Goal: Information Seeking & Learning: Learn about a topic

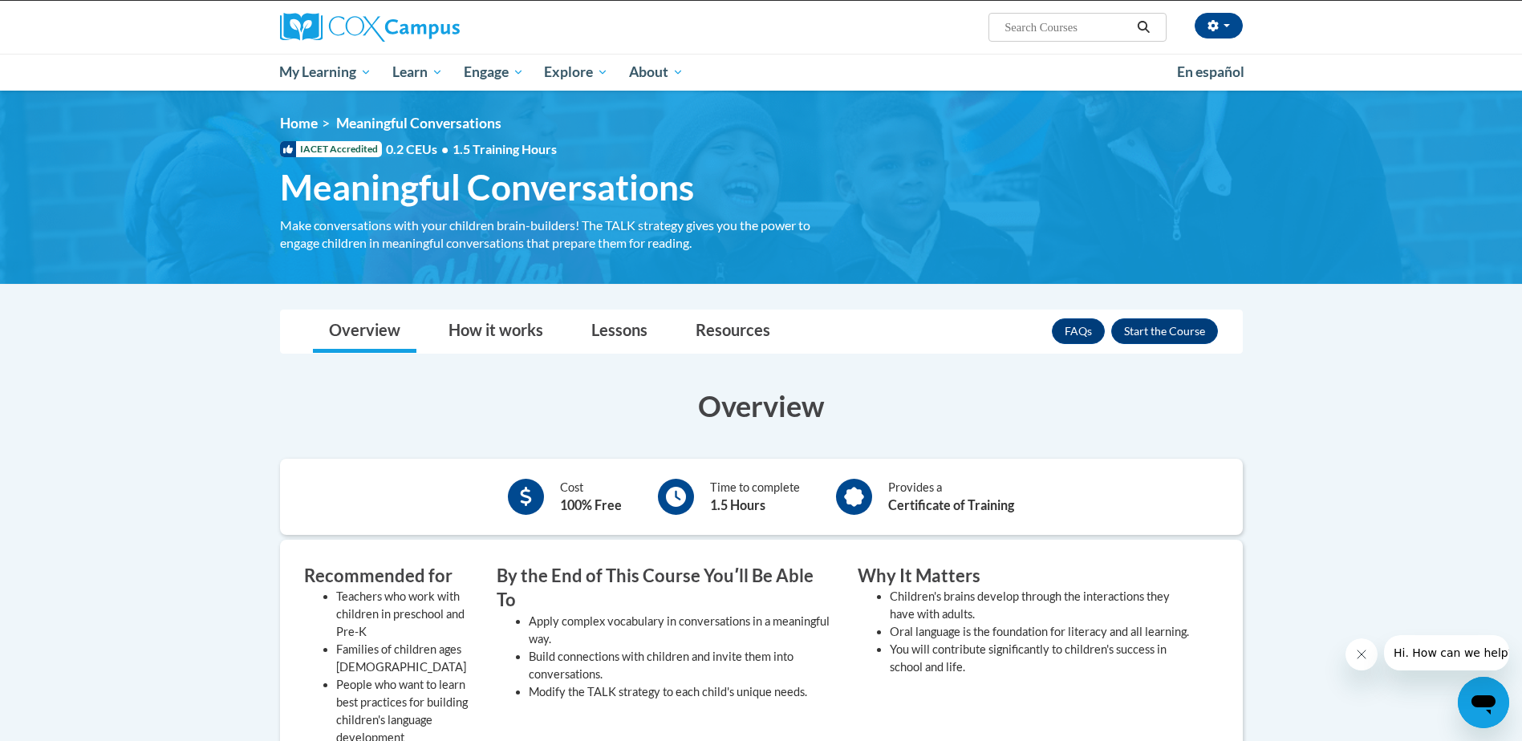
scroll to position [160, 0]
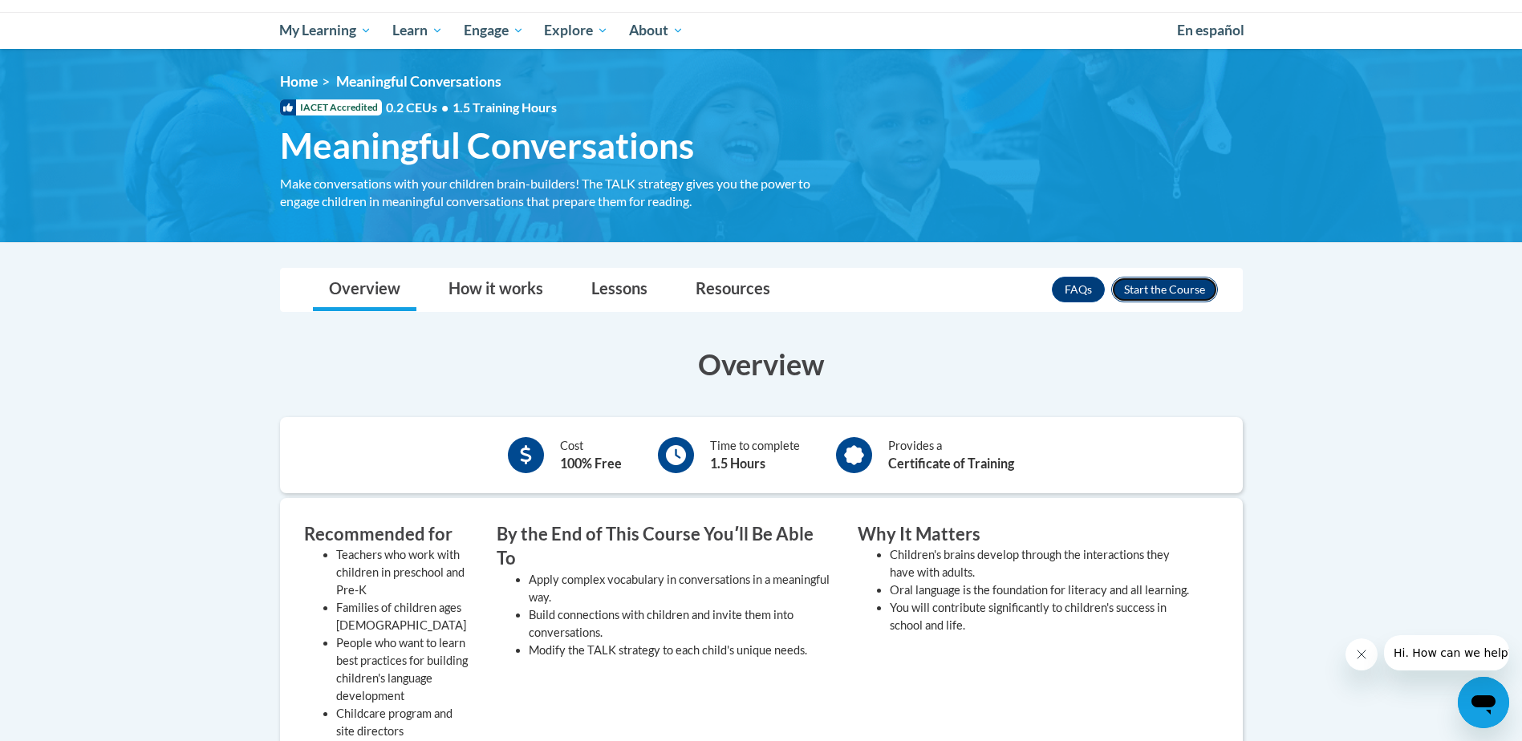
click at [1172, 284] on button "Enroll" at bounding box center [1164, 290] width 107 height 26
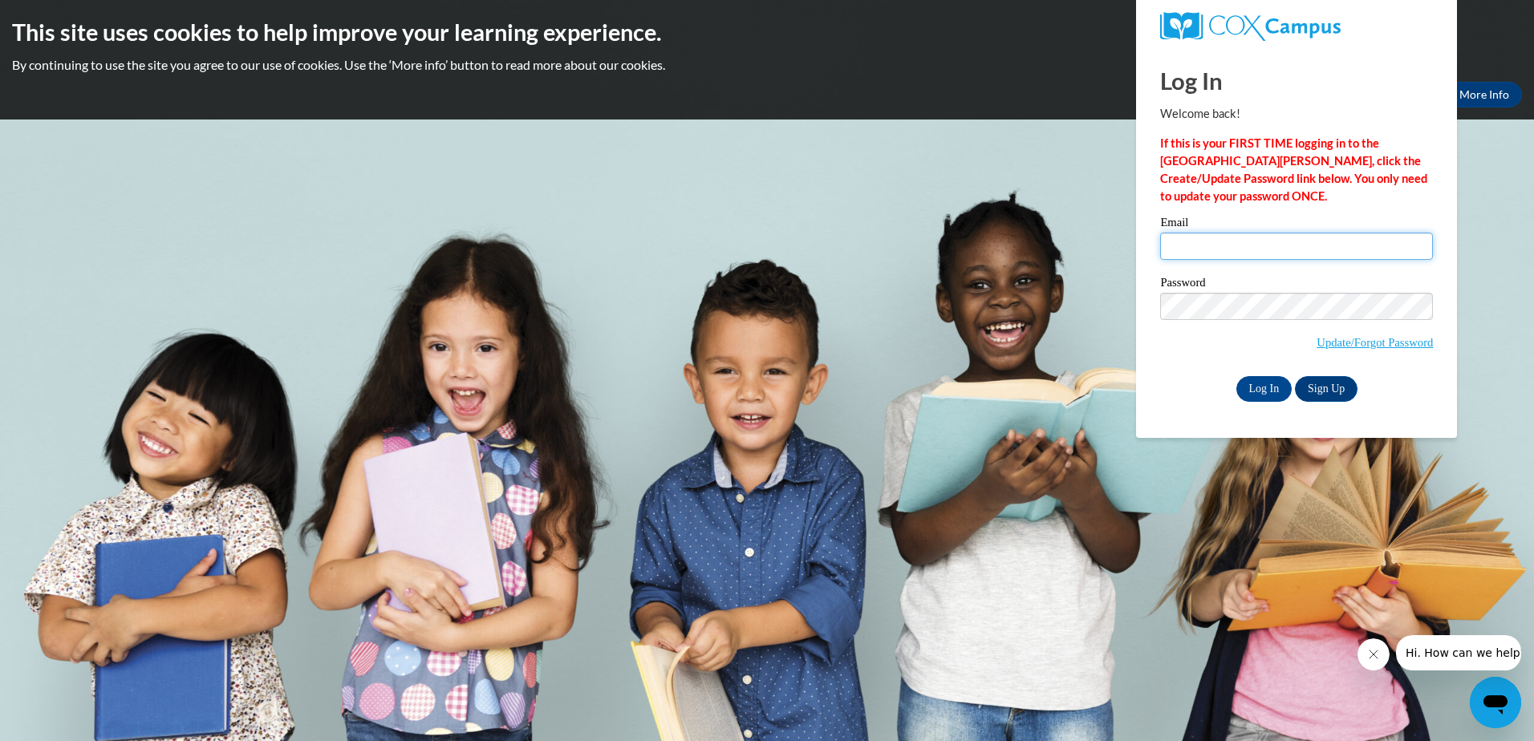
click at [1238, 253] on input "Email" at bounding box center [1296, 246] width 273 height 27
type input "[EMAIL_ADDRESS][DOMAIN_NAME]"
click at [1236, 376] on input "Log In" at bounding box center [1264, 389] width 56 height 26
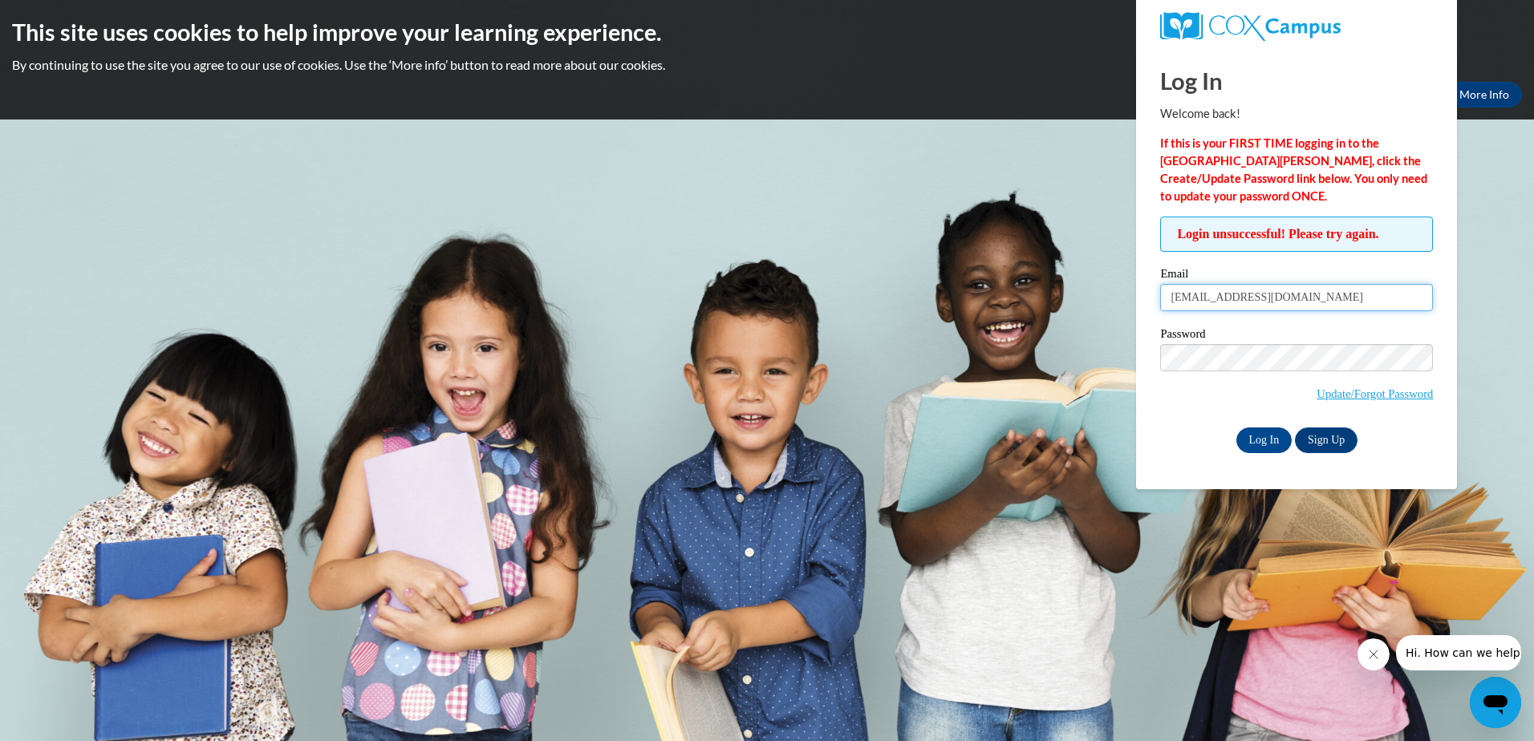
drag, startPoint x: 1343, startPoint y: 299, endPoint x: 484, endPoint y: 246, distance: 859.8
click at [619, 357] on body "This site uses cookies to help improve your learning experience. By continuing …" at bounding box center [767, 370] width 1534 height 741
type input "katieprovence@ymcaalbany.org"
click at [1236, 428] on input "Log In" at bounding box center [1264, 441] width 56 height 26
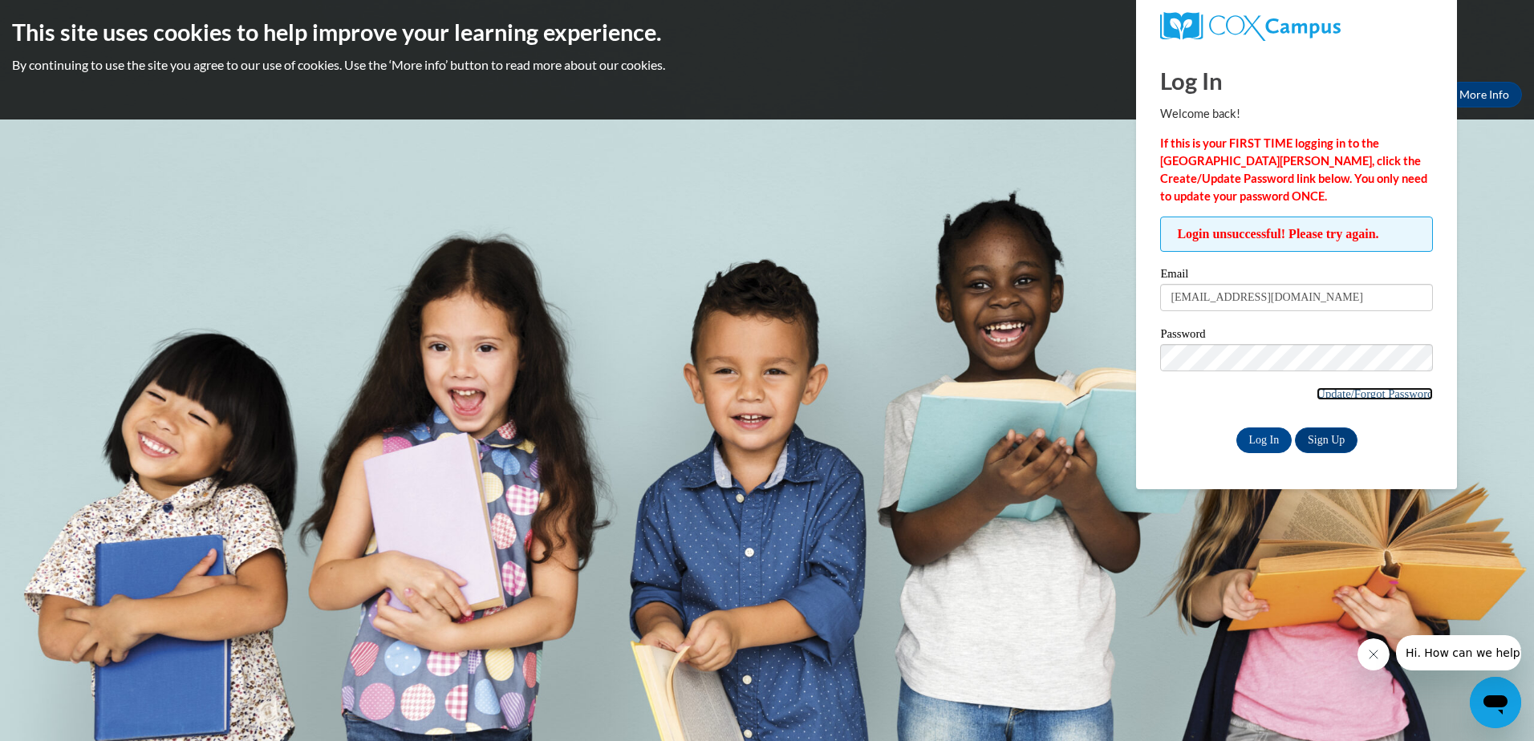
click at [1352, 394] on link "Update/Forgot Password" at bounding box center [1374, 393] width 116 height 13
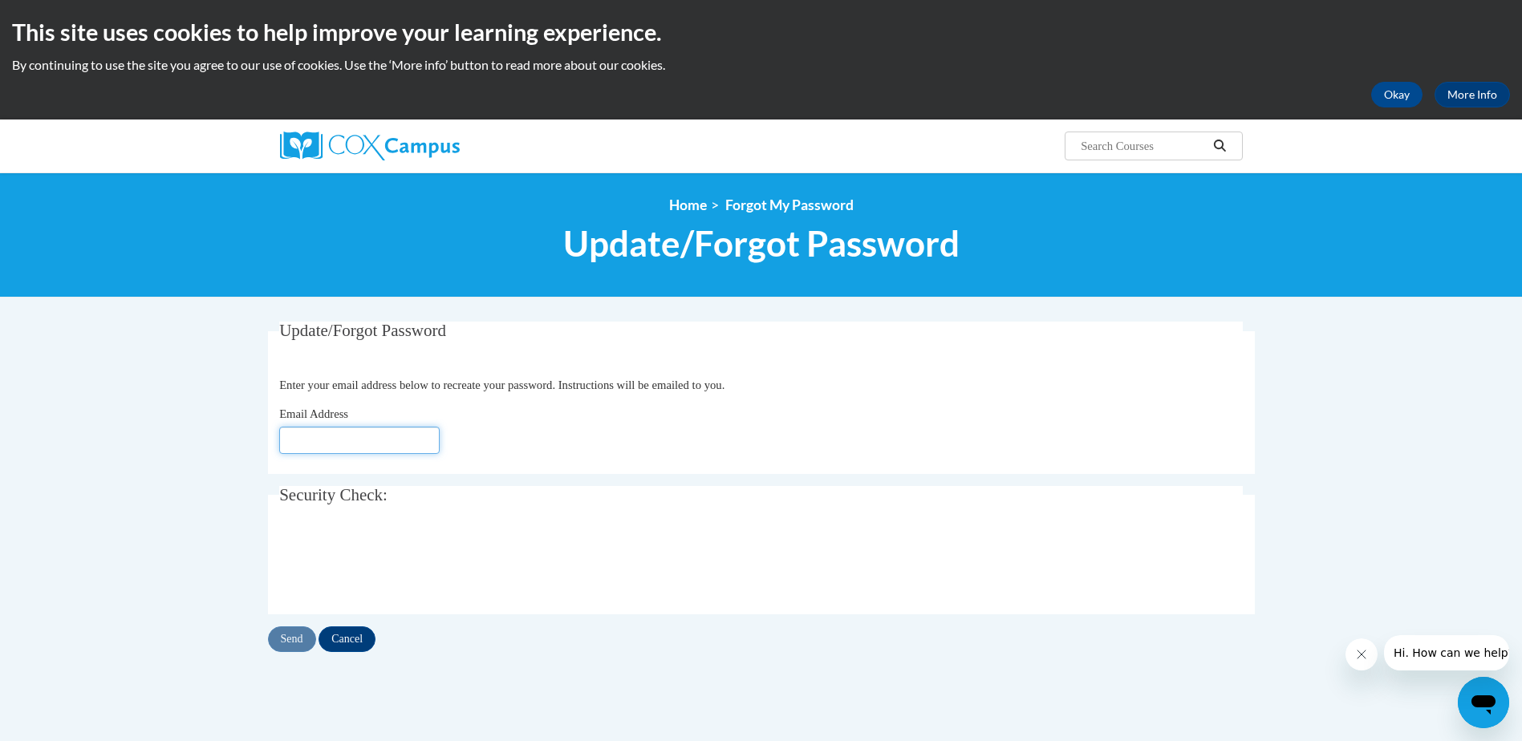
click at [358, 443] on input "Email Address" at bounding box center [359, 440] width 160 height 27
type input "[EMAIL_ADDRESS][DOMAIN_NAME]"
click at [295, 639] on input "Send" at bounding box center [292, 639] width 48 height 26
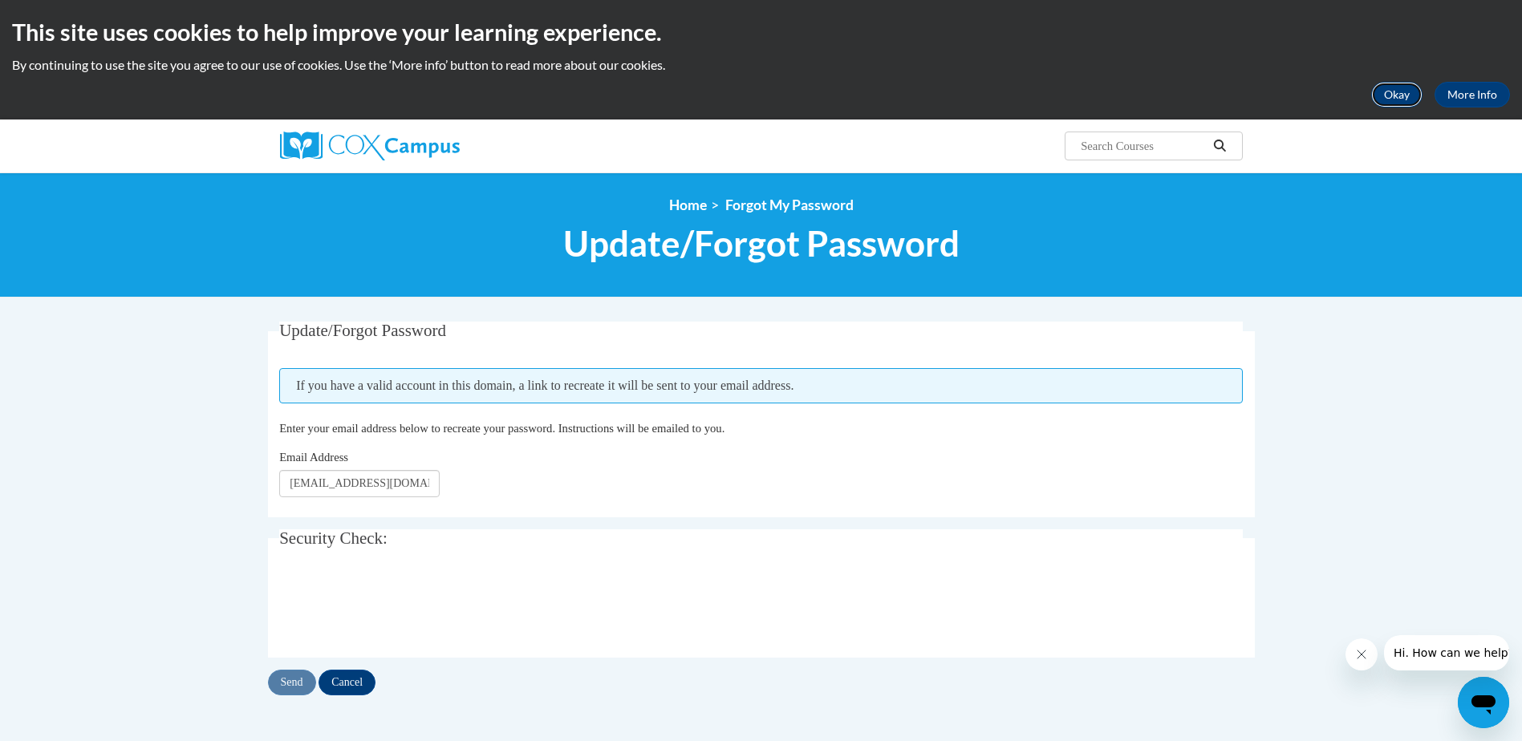
click at [1405, 98] on button "Okay" at bounding box center [1396, 95] width 51 height 26
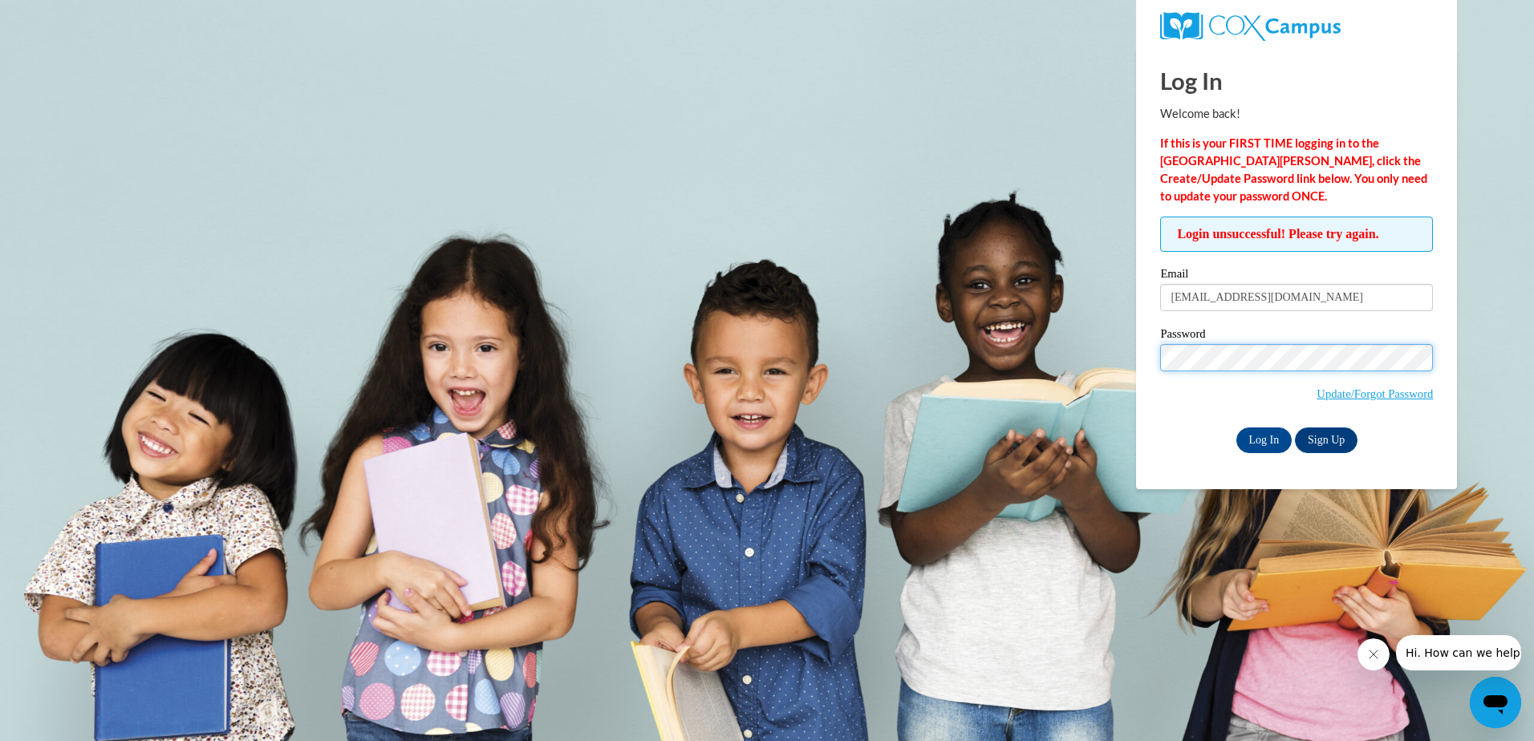
click at [1236, 428] on input "Log In" at bounding box center [1264, 441] width 56 height 26
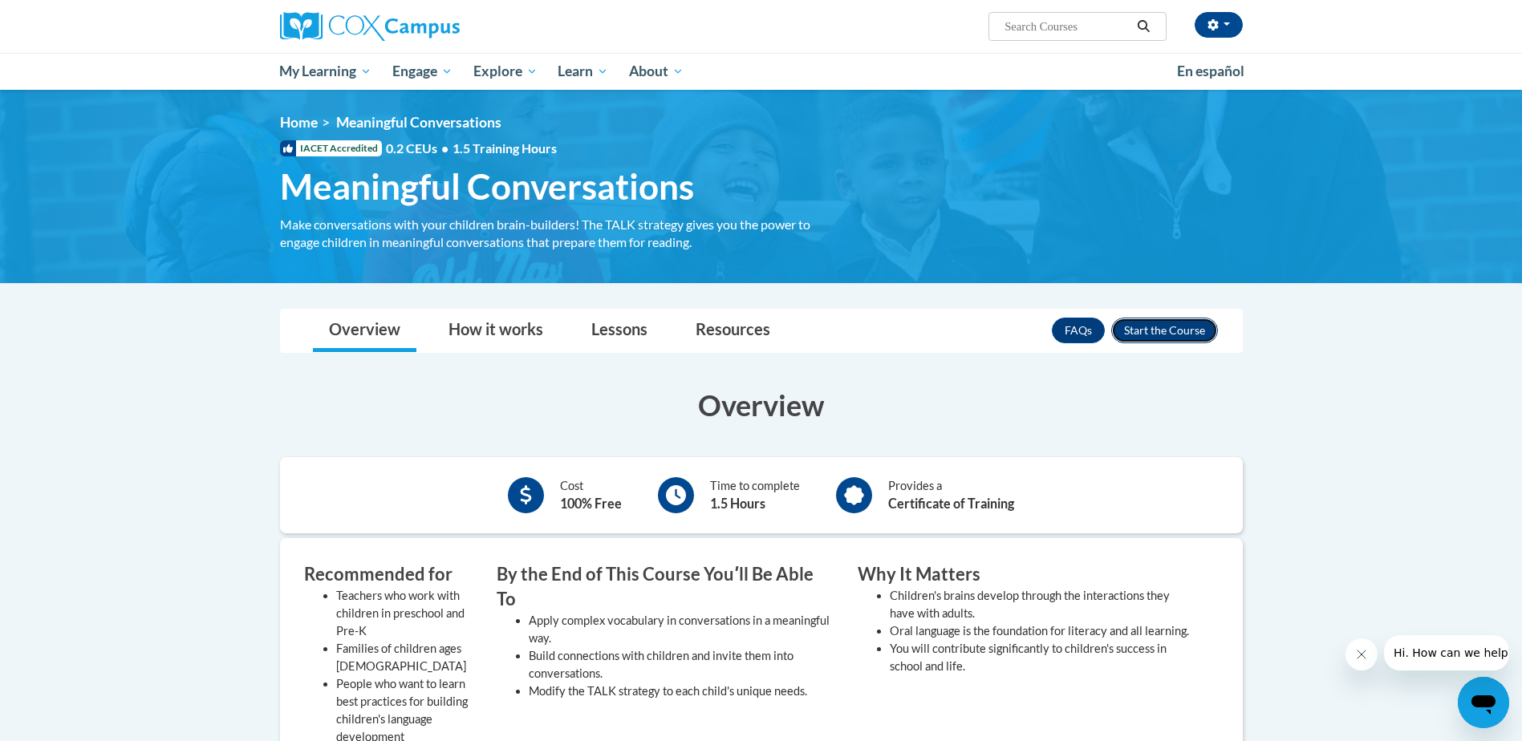
click at [1155, 330] on button "Enroll" at bounding box center [1164, 331] width 107 height 26
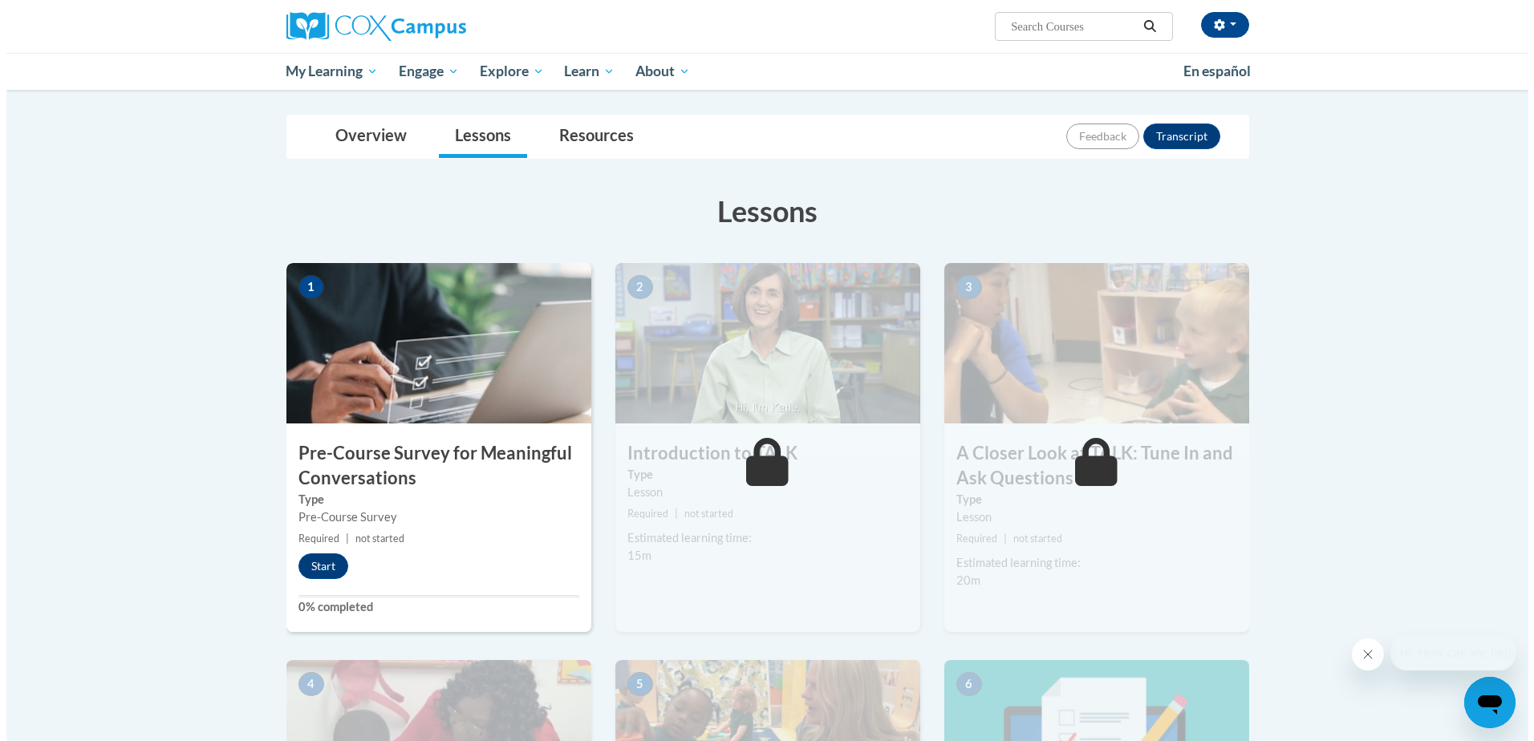
scroll to position [241, 0]
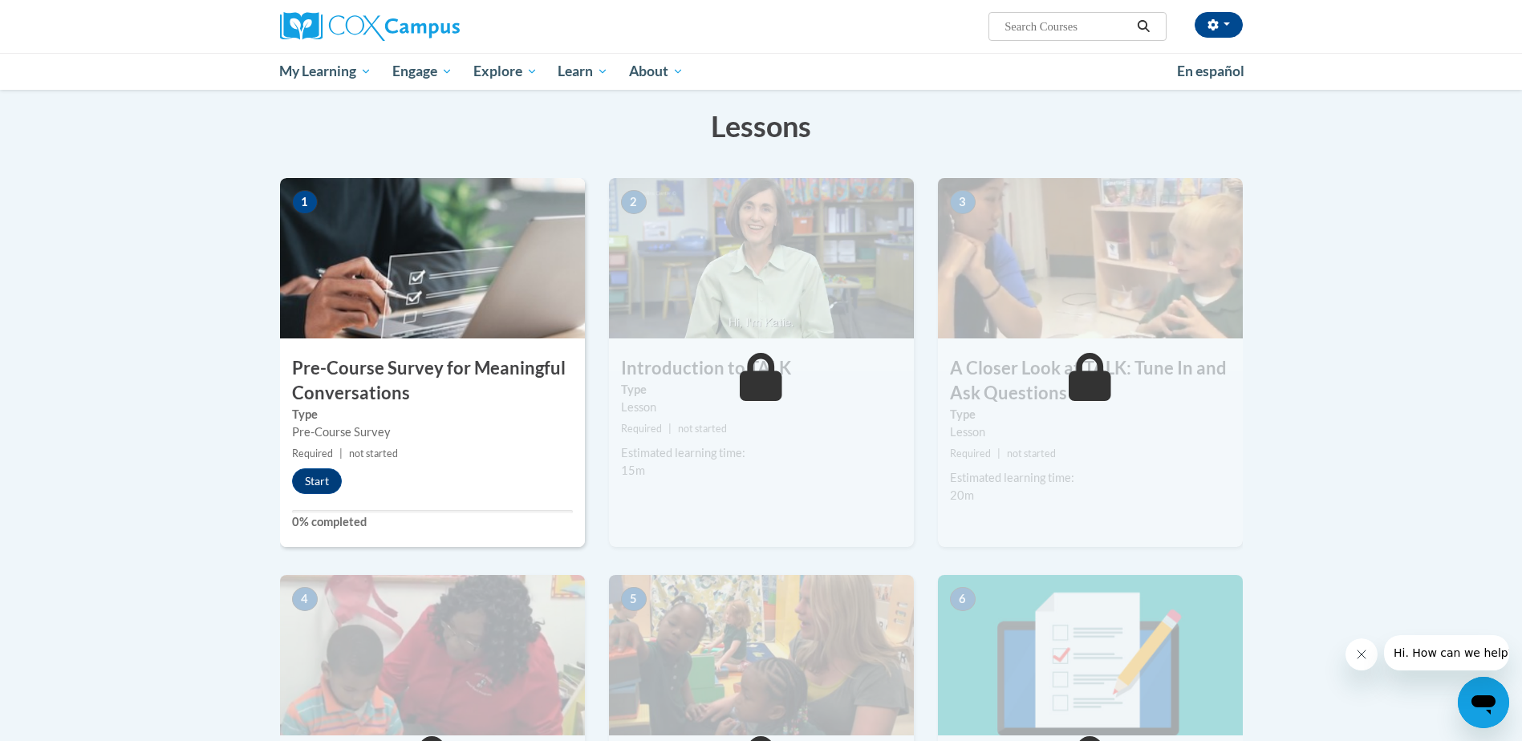
click at [460, 248] on img at bounding box center [432, 258] width 305 height 160
click at [310, 482] on button "Start" at bounding box center [317, 481] width 50 height 26
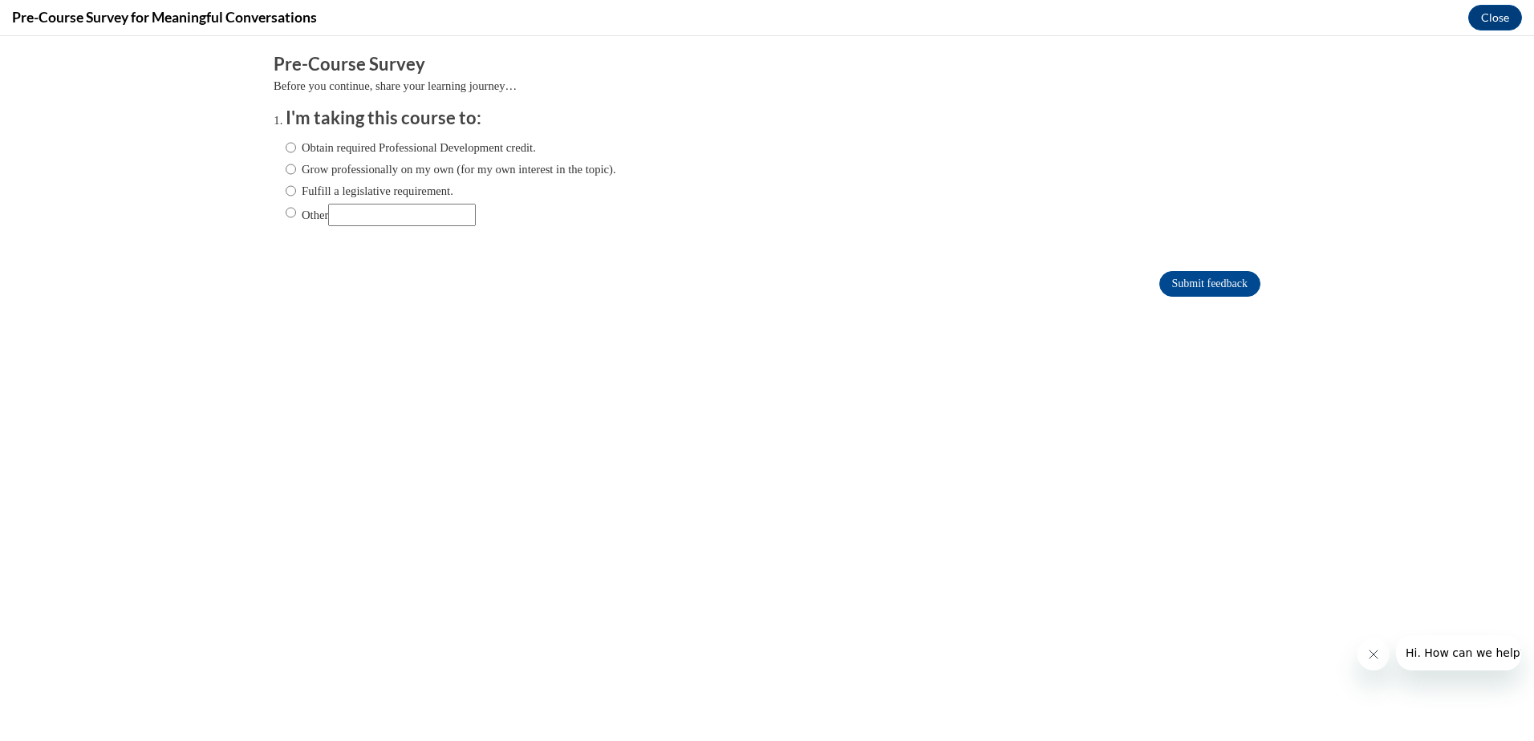
scroll to position [0, 0]
click at [286, 148] on input "Obtain required Professional Development credit." at bounding box center [291, 148] width 10 height 18
radio input "true"
click at [286, 169] on input "Grow professionally on my own (for my own interest in the topic)." at bounding box center [291, 169] width 10 height 18
radio input "true"
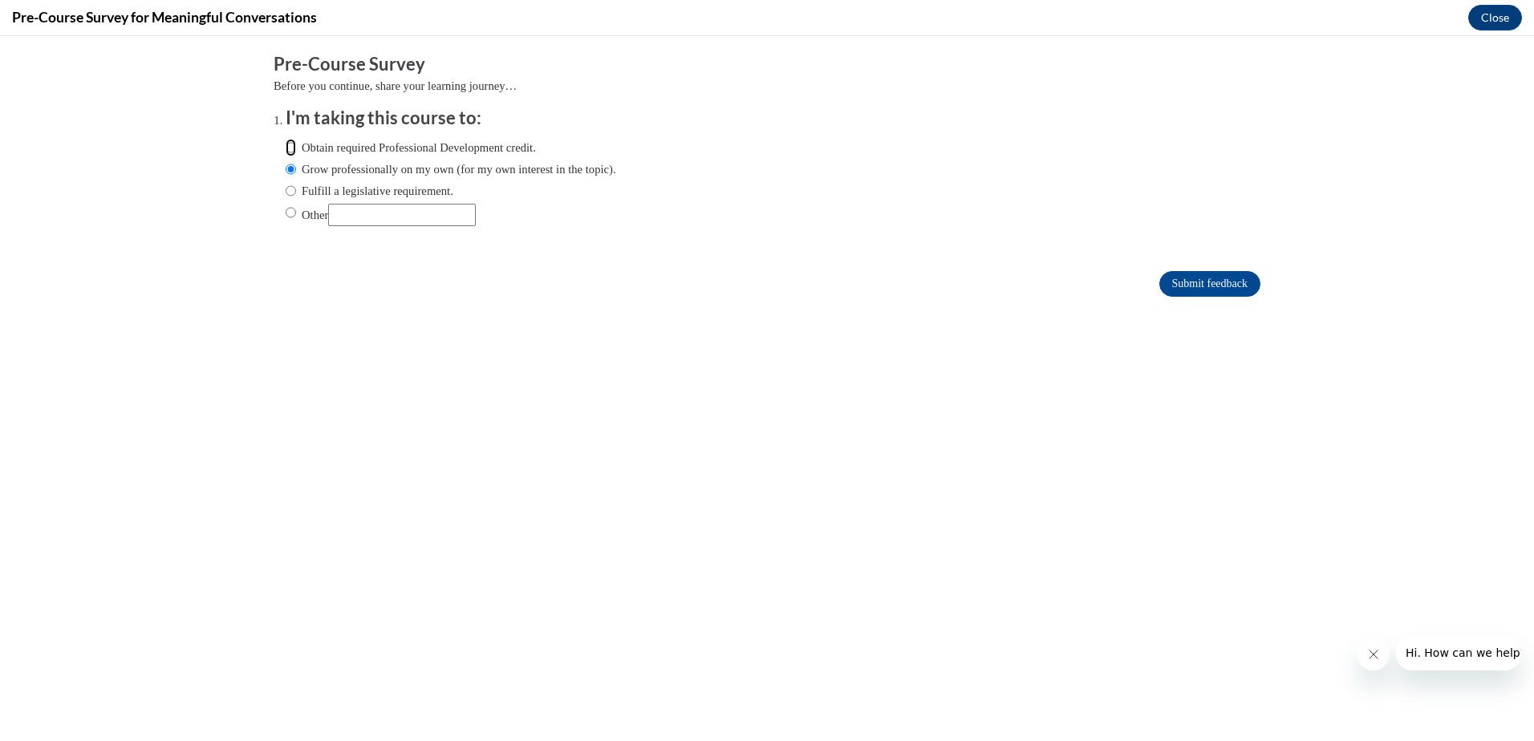
click at [286, 148] on input "Obtain required Professional Development credit." at bounding box center [291, 148] width 10 height 18
radio input "true"
click at [1230, 276] on input "Submit feedback" at bounding box center [1209, 284] width 101 height 26
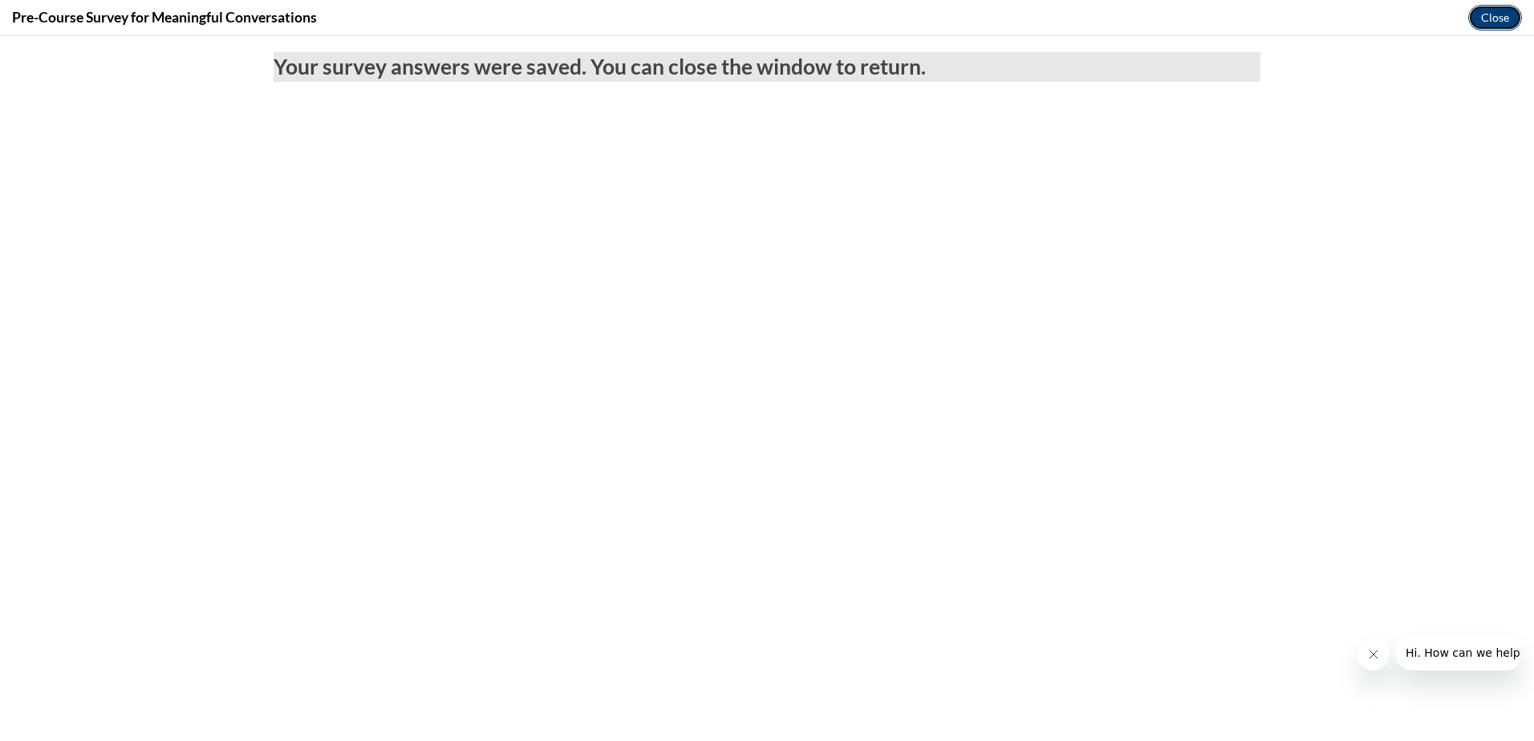
click at [1497, 17] on button "Close" at bounding box center [1495, 18] width 54 height 26
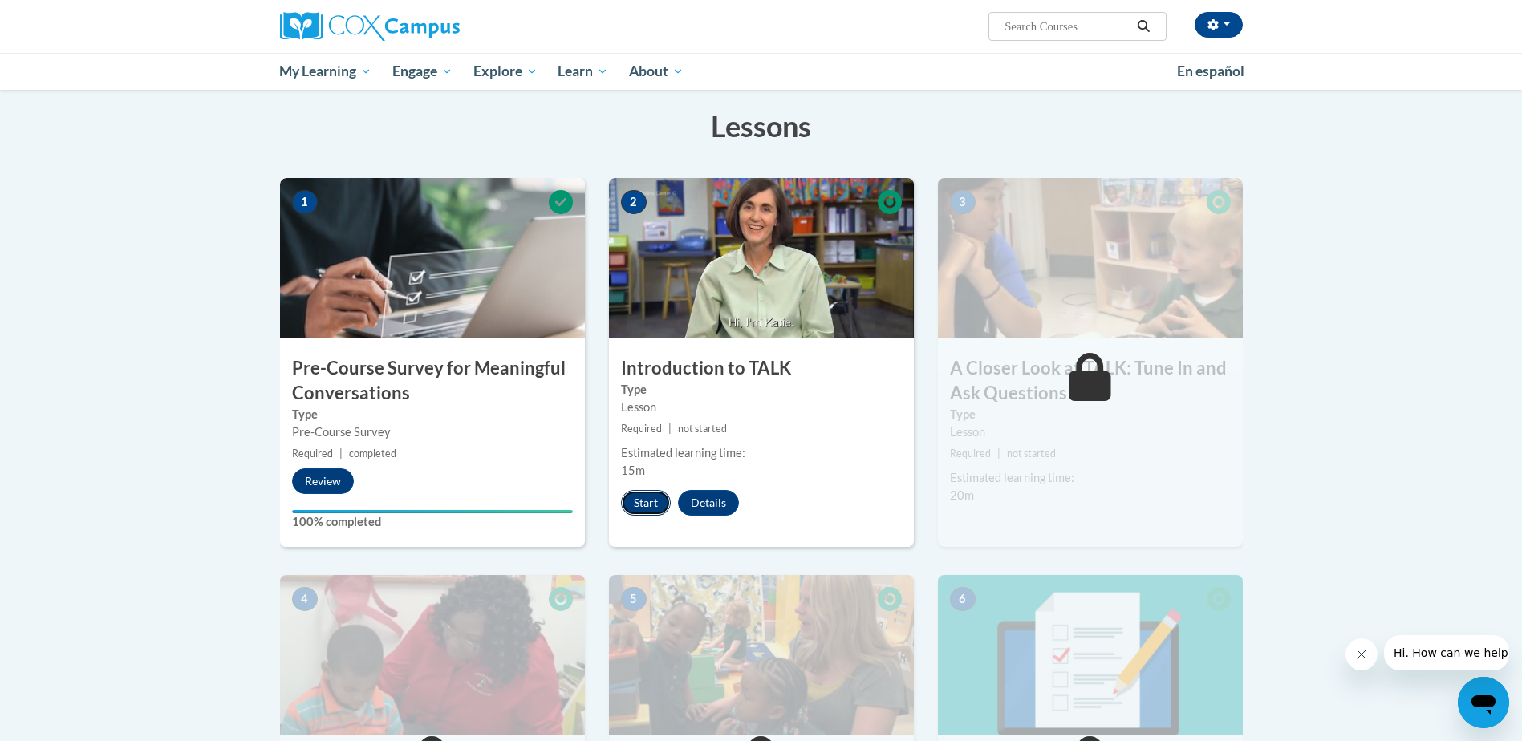
click at [638, 505] on button "Start" at bounding box center [646, 503] width 50 height 26
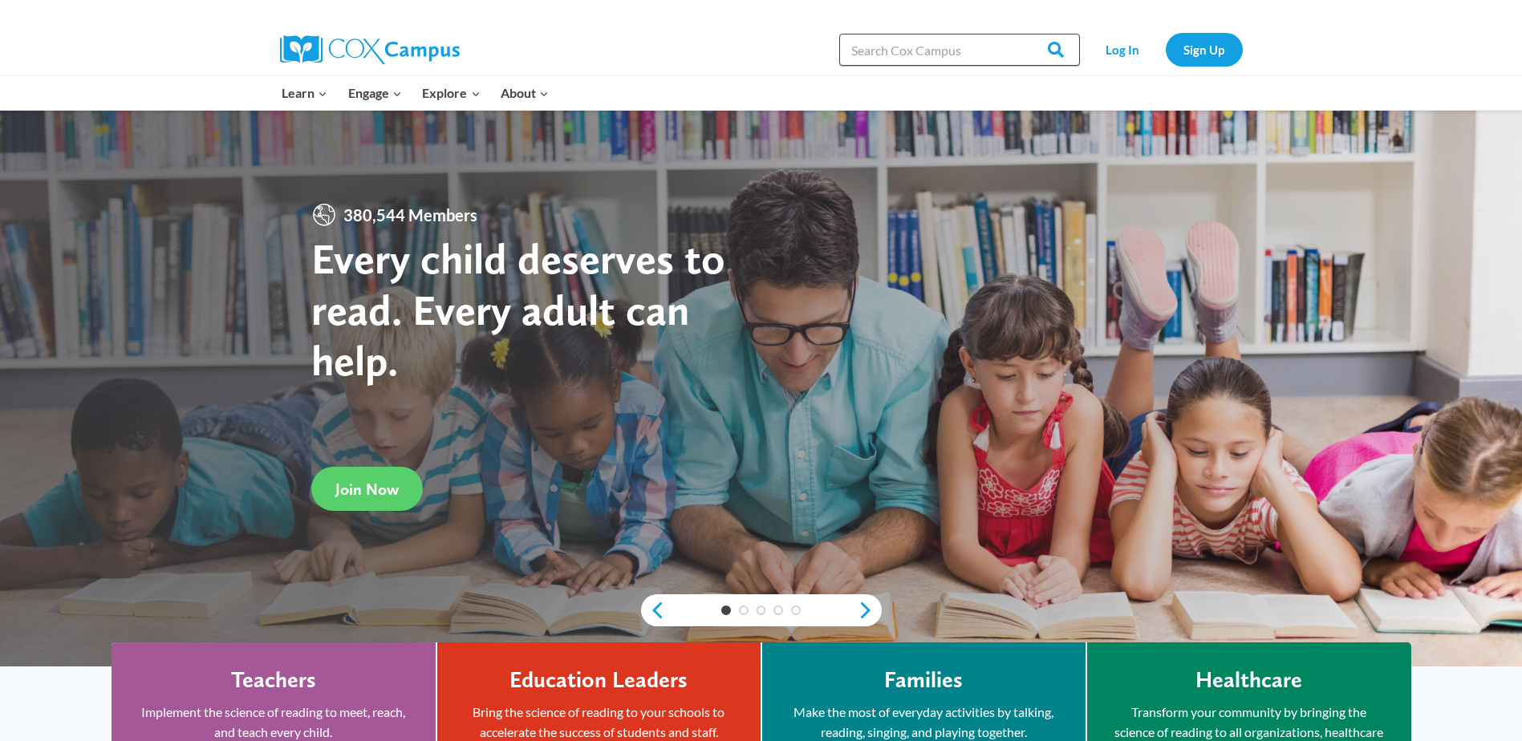
click at [906, 51] on input "Search in https://coxcampus.org/" at bounding box center [959, 50] width 241 height 32
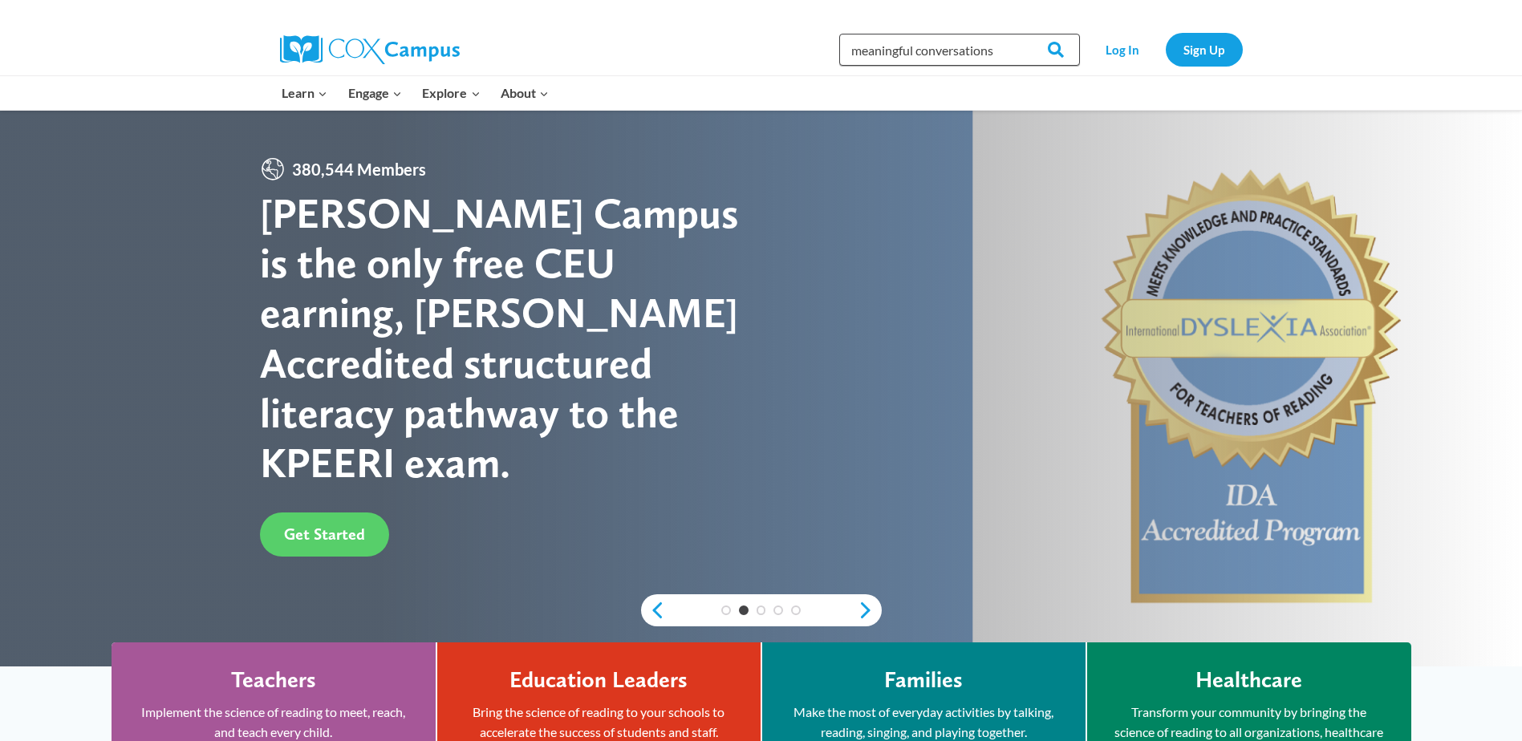
type input "meaningful conversations"
click at [1017, 34] on input "Search" at bounding box center [1048, 50] width 63 height 32
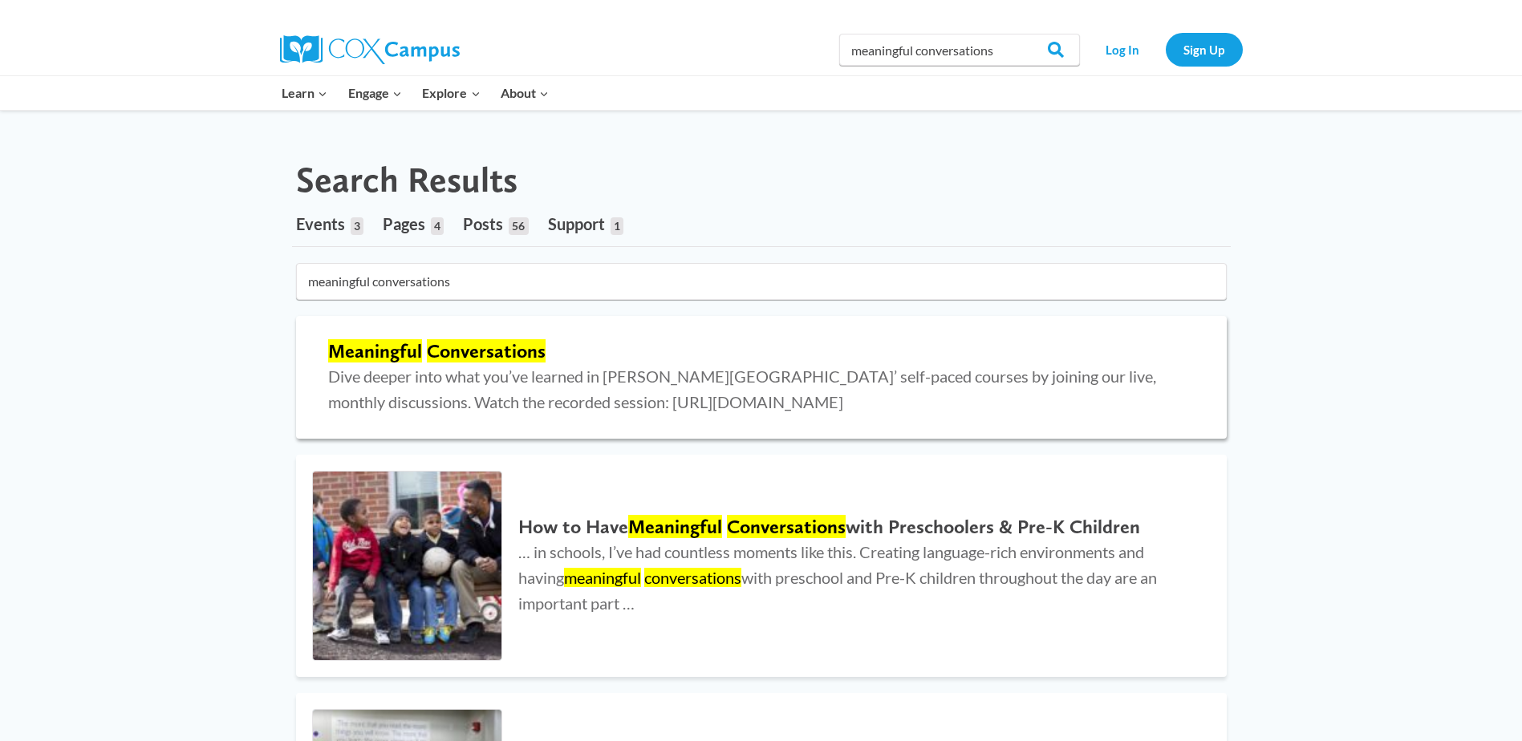
click at [438, 355] on mark "Conversations" at bounding box center [486, 350] width 119 height 23
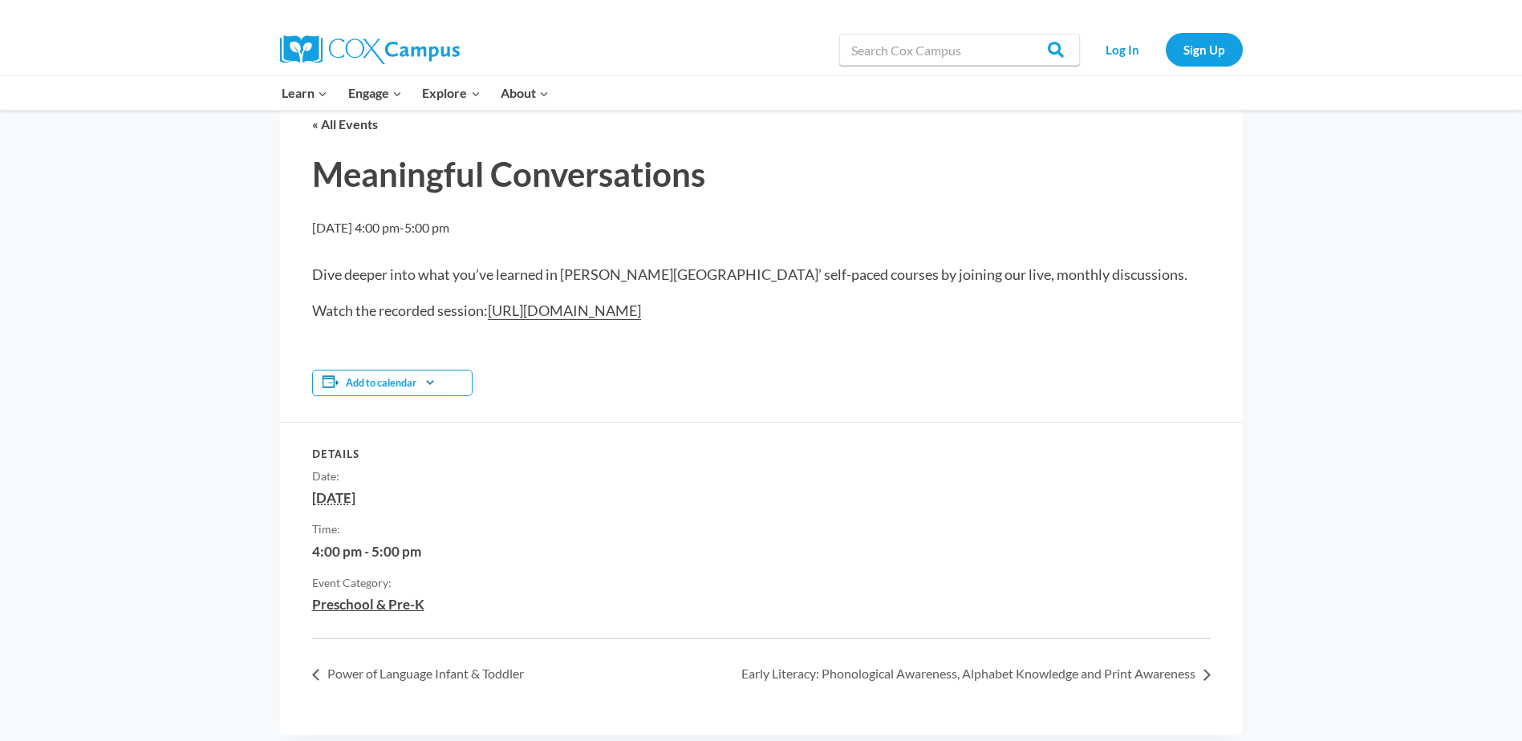
scroll to position [80, 0]
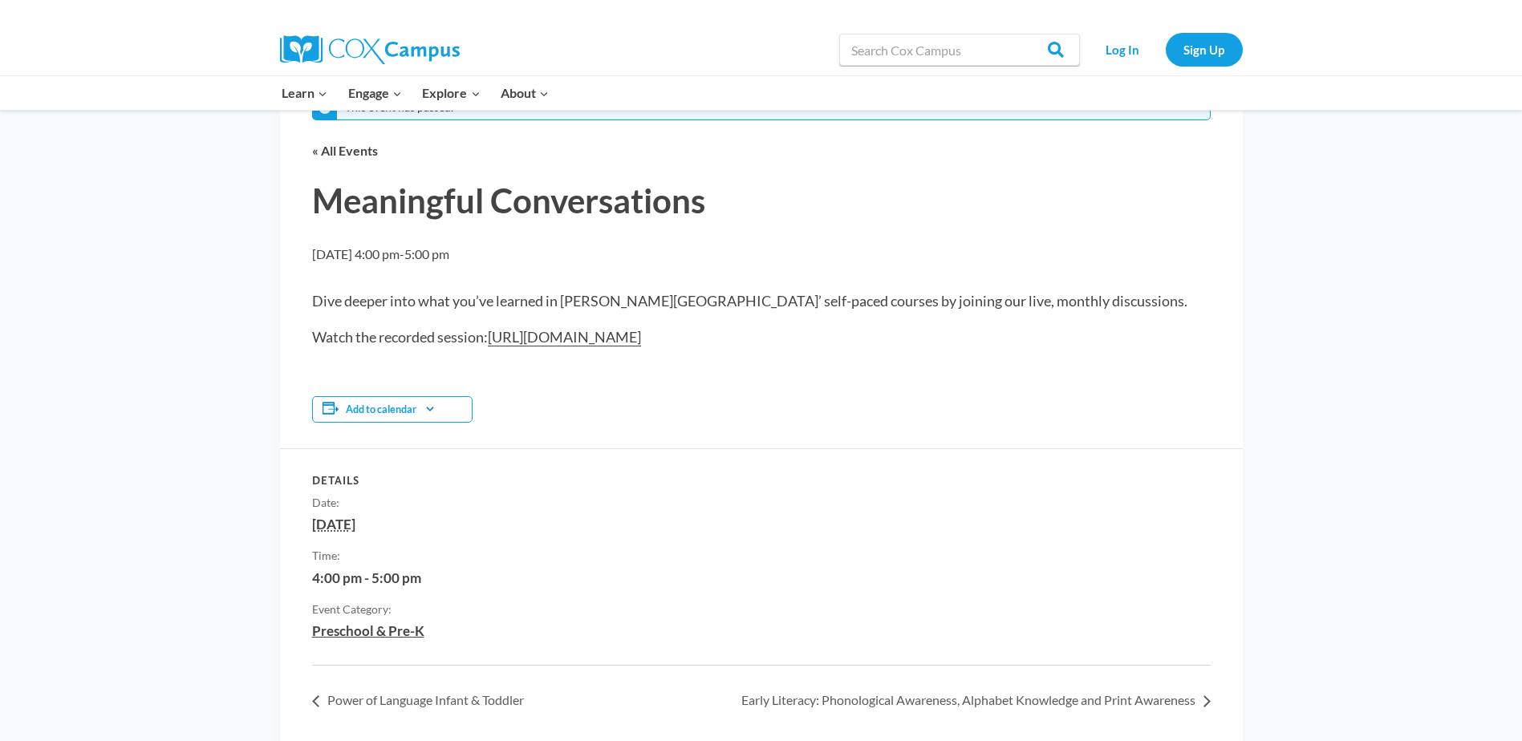
click at [641, 334] on link "[URL][DOMAIN_NAME]" at bounding box center [564, 337] width 153 height 18
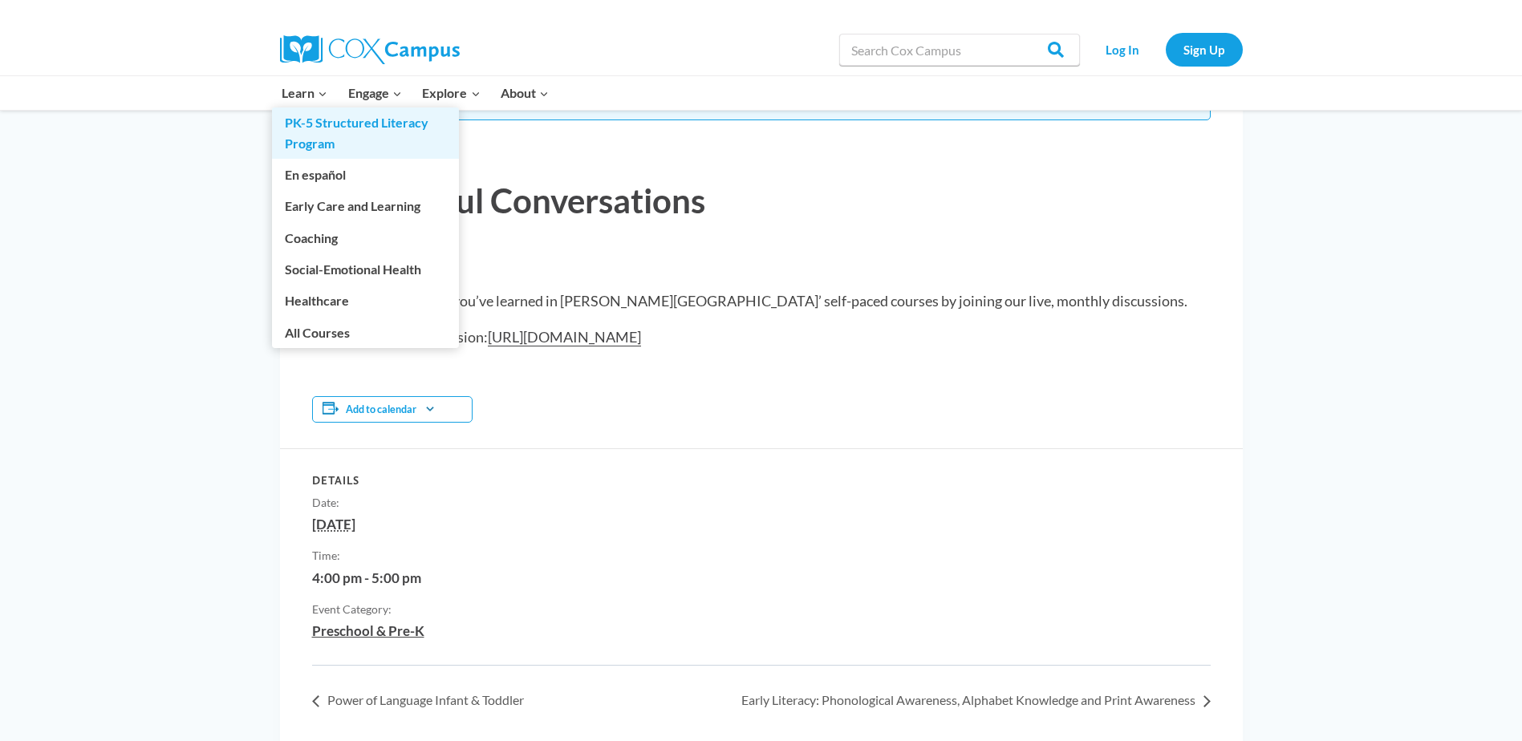
click at [292, 132] on link "PK-5 Structured Literacy Program" at bounding box center [365, 132] width 187 height 51
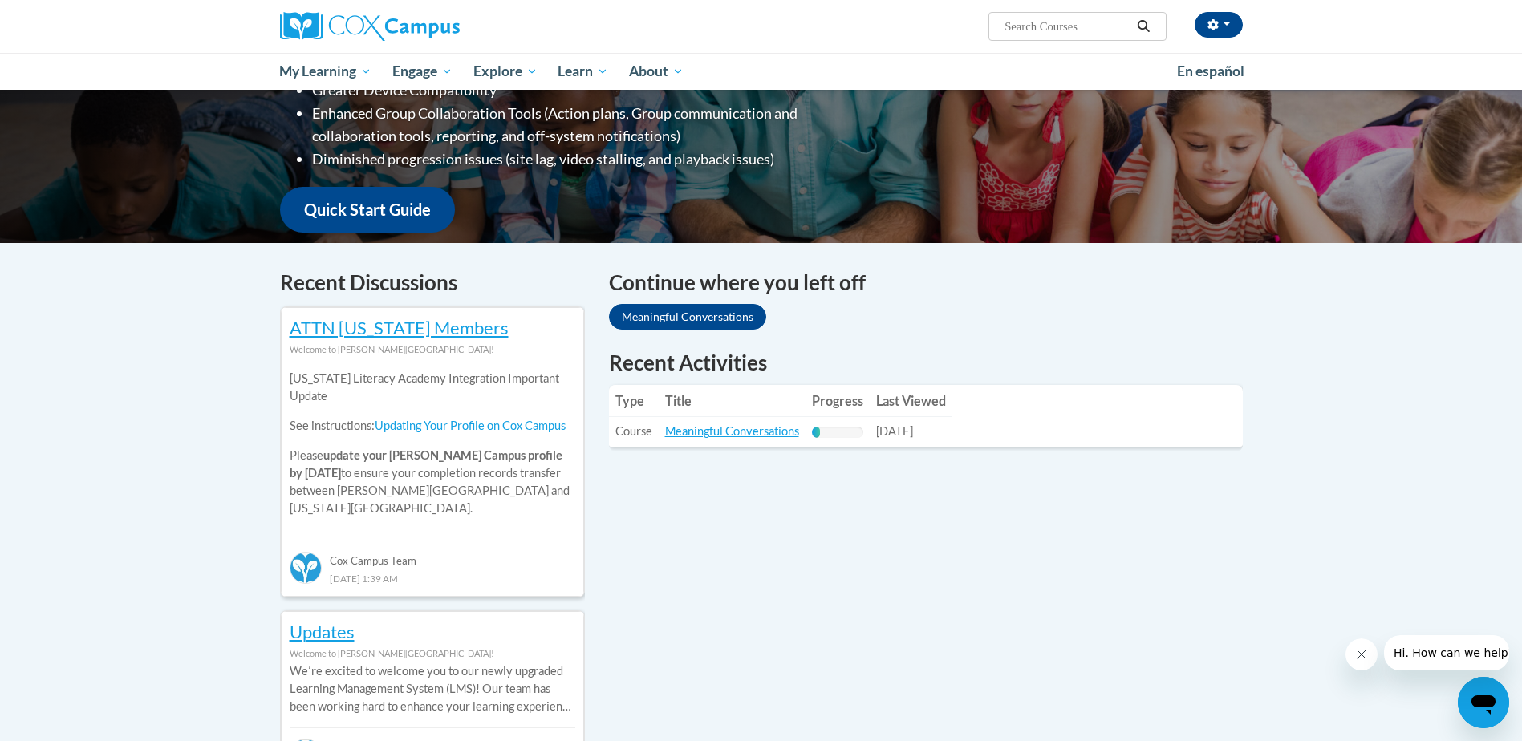
scroll to position [321, 0]
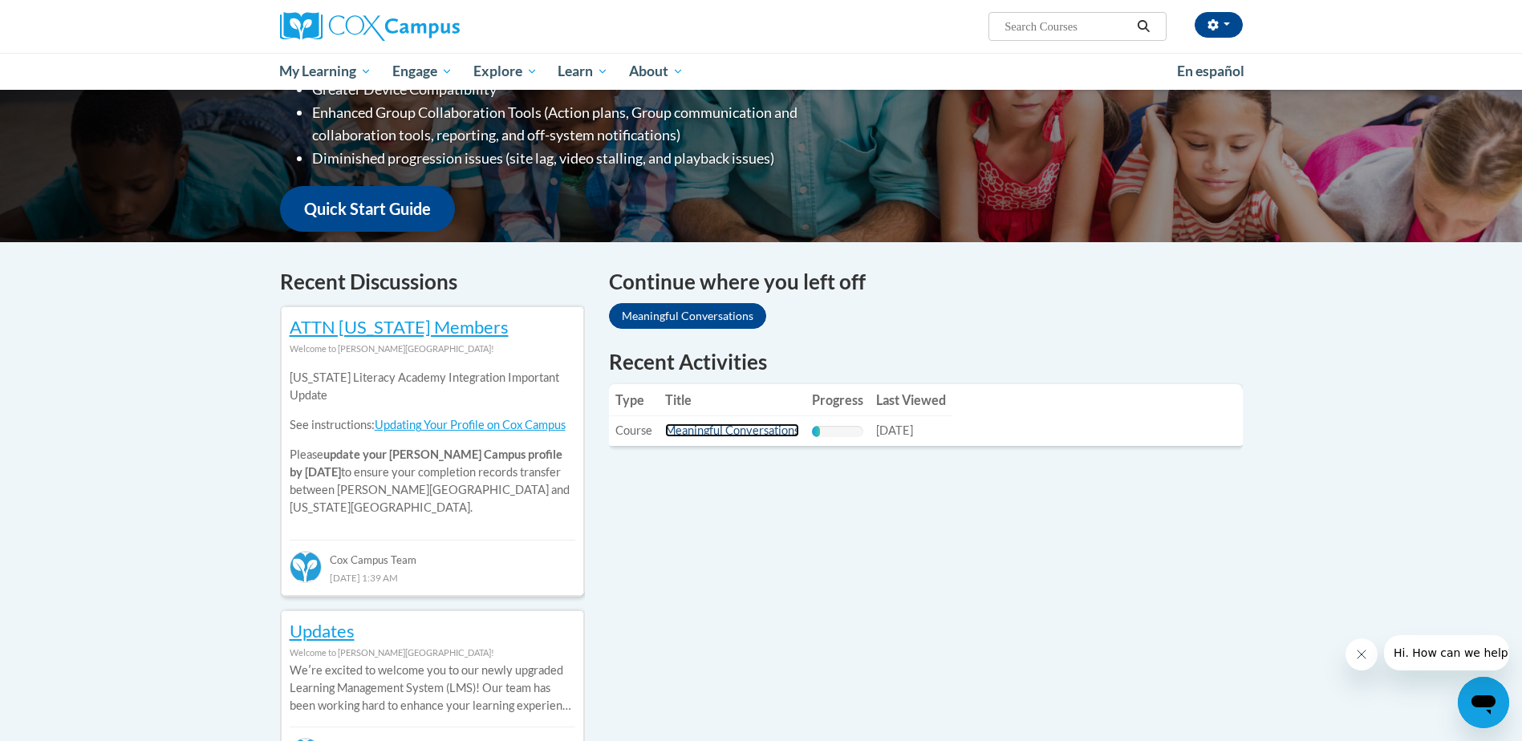
click at [727, 428] on link "Meaningful Conversations" at bounding box center [732, 430] width 134 height 14
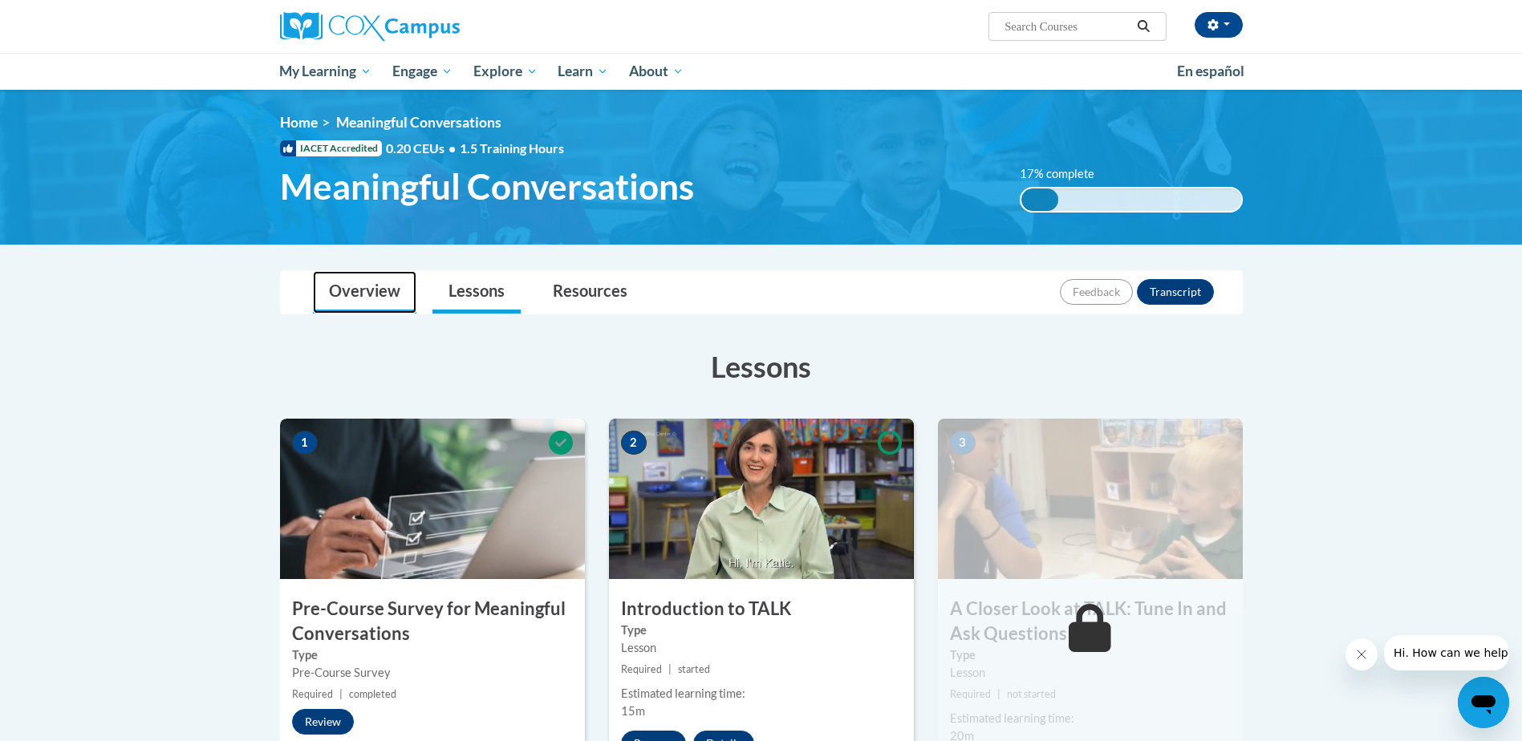
click at [352, 282] on link "Overview" at bounding box center [364, 292] width 103 height 43
